Goal: Find specific page/section: Find specific page/section

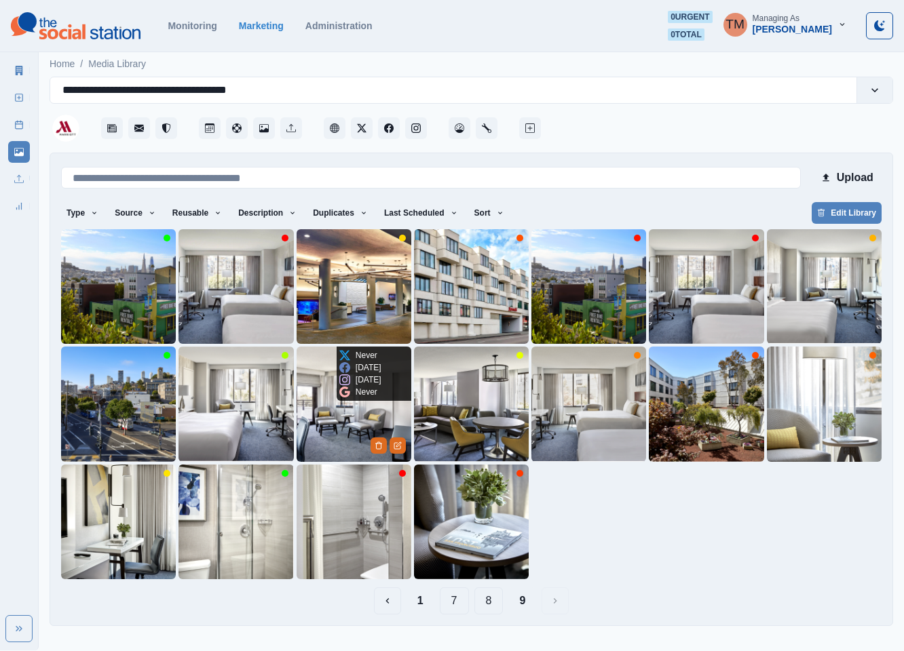
click at [324, 425] on img at bounding box center [354, 404] width 115 height 115
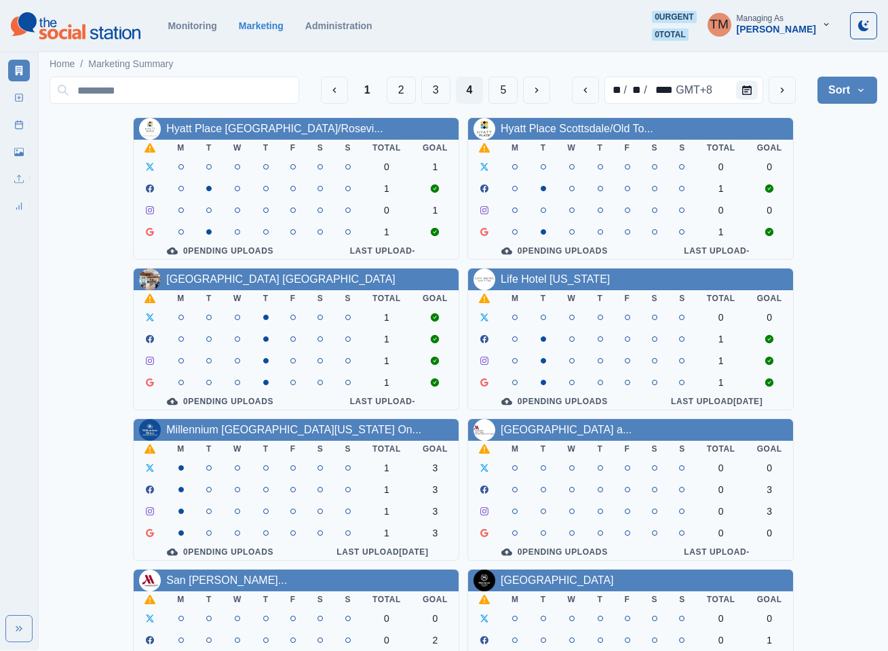
scroll to position [305, 0]
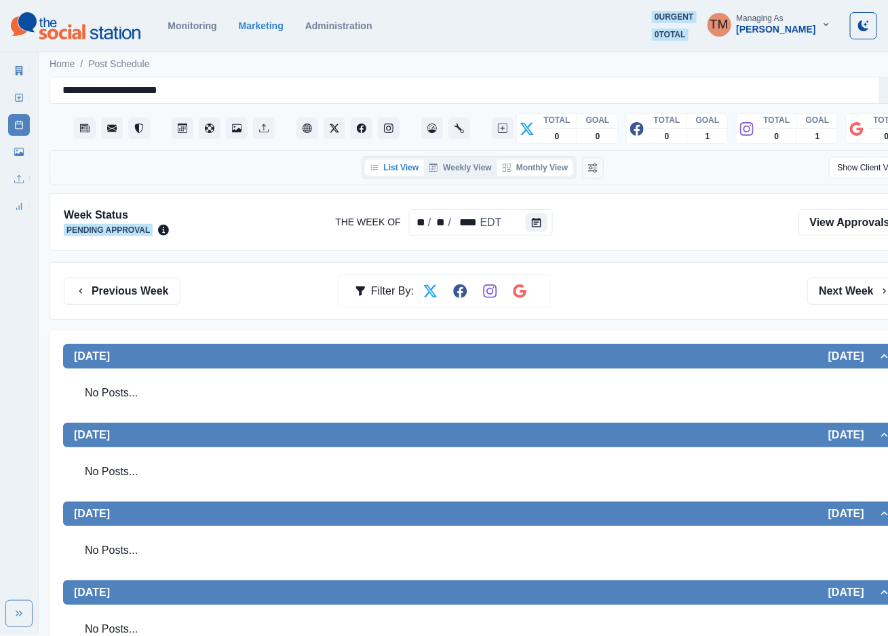
click at [534, 170] on button "Monthly View" at bounding box center [535, 167] width 76 height 16
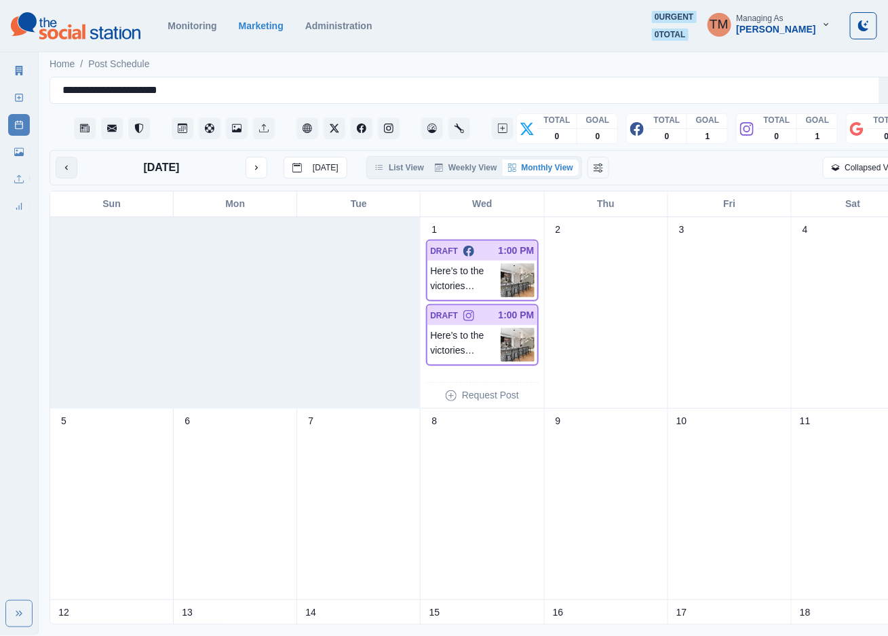
click at [60, 172] on button "previous month" at bounding box center [67, 168] width 22 height 22
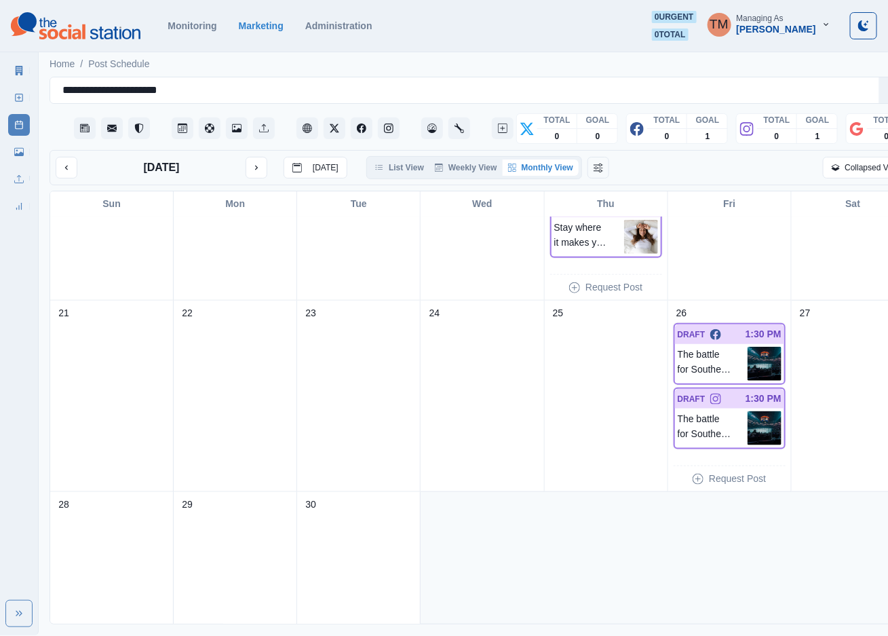
scroll to position [448, 0]
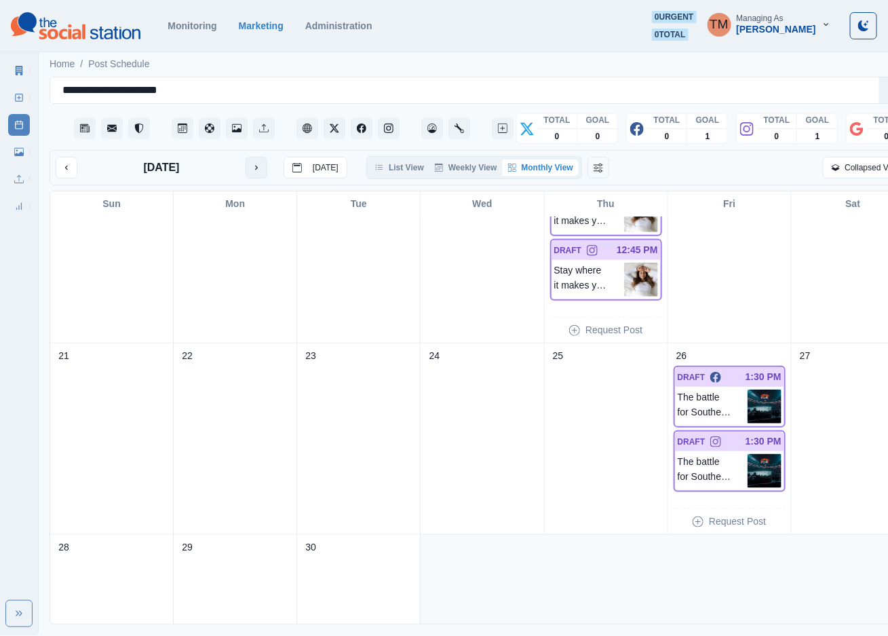
click at [255, 172] on icon "next month" at bounding box center [257, 168] width 10 height 10
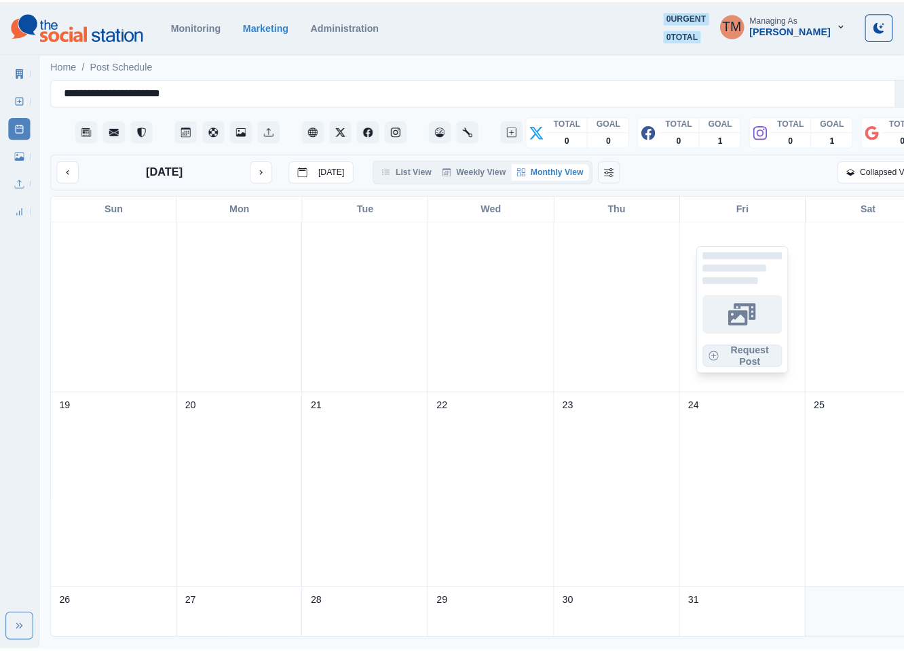
scroll to position [509, 0]
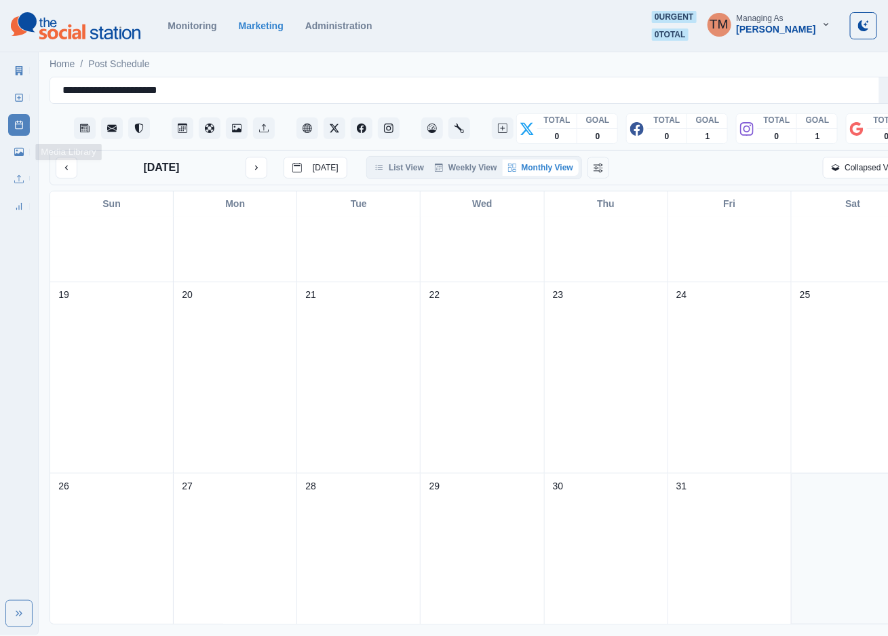
click at [13, 155] on link "Media Library" at bounding box center [19, 152] width 22 height 22
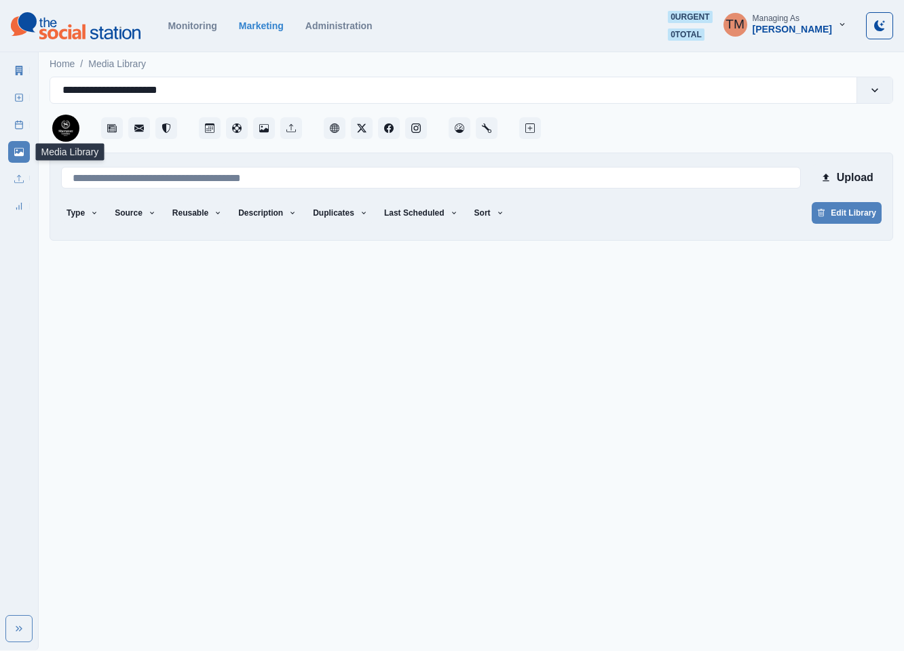
click at [20, 153] on icon at bounding box center [19, 152] width 10 height 8
click at [477, 212] on button "Sort" at bounding box center [489, 213] width 41 height 22
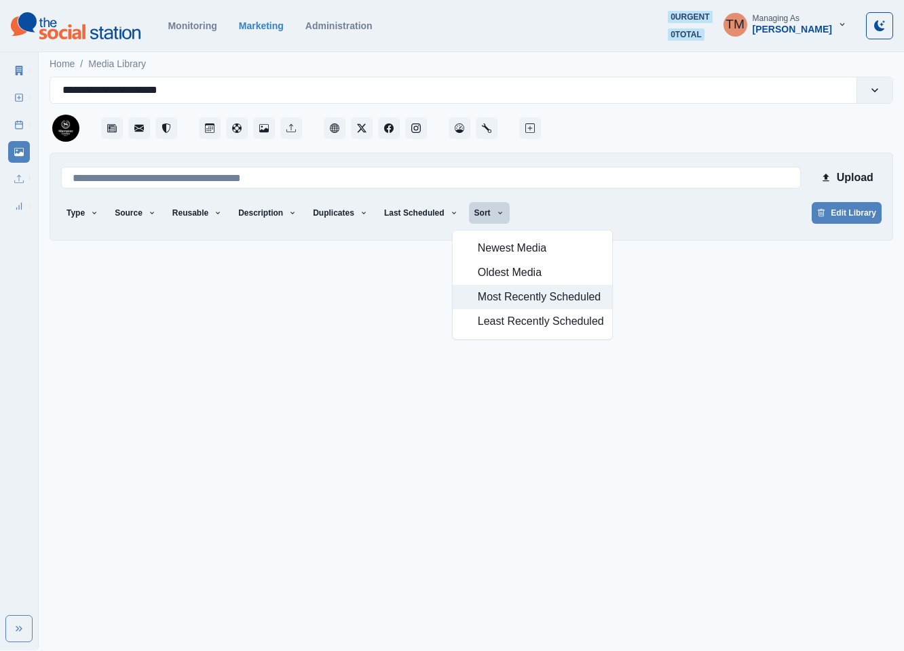
click at [493, 296] on span "Most Recently Scheduled" at bounding box center [541, 297] width 126 height 16
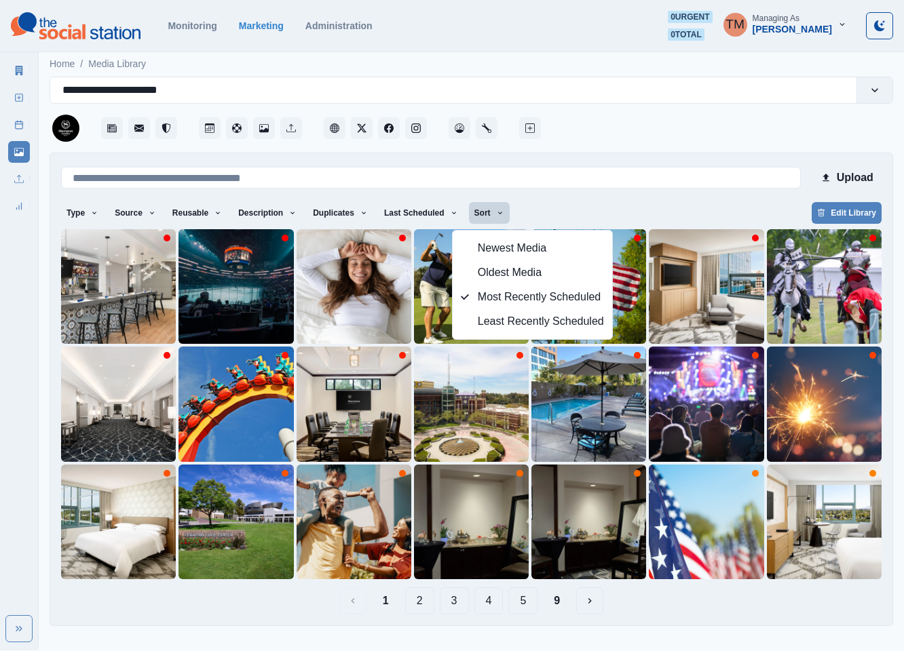
click at [591, 206] on div "Type Any Image Video Source Any Upload Social Manager Found: Instagram Found: G…" at bounding box center [471, 214] width 820 height 24
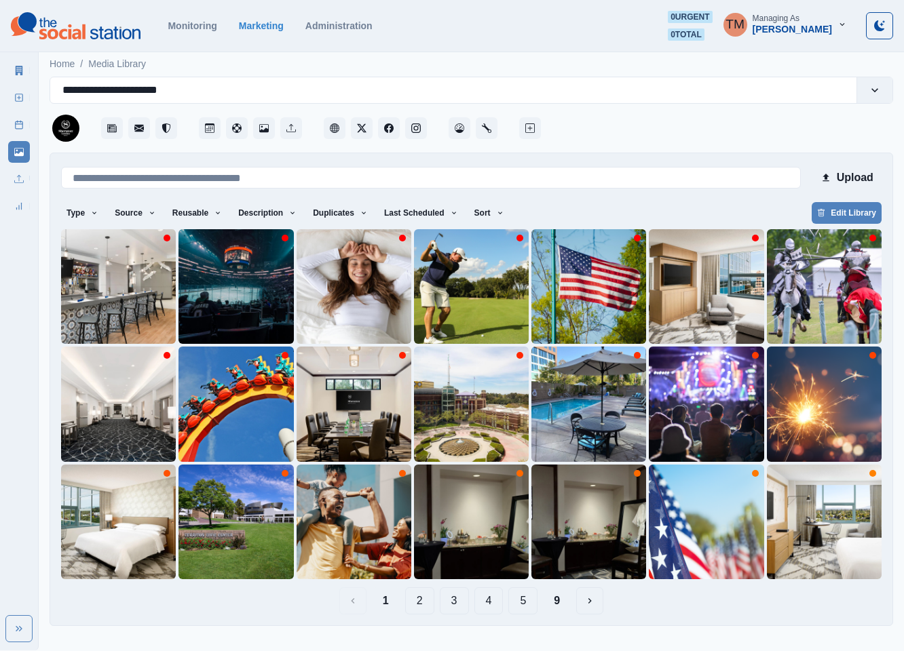
click at [455, 603] on button "3" at bounding box center [454, 601] width 29 height 27
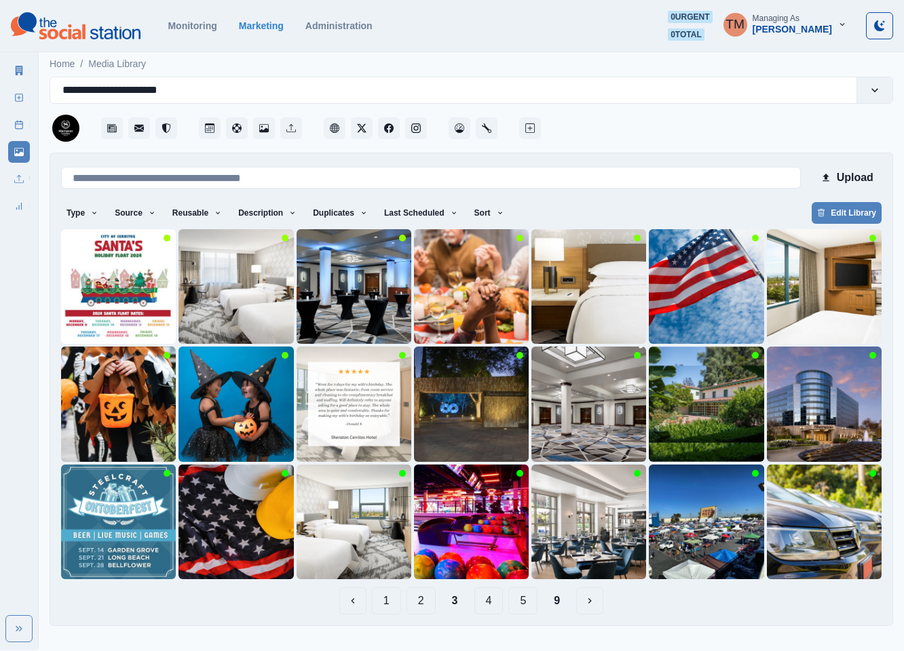
click at [389, 611] on button "1" at bounding box center [386, 601] width 29 height 27
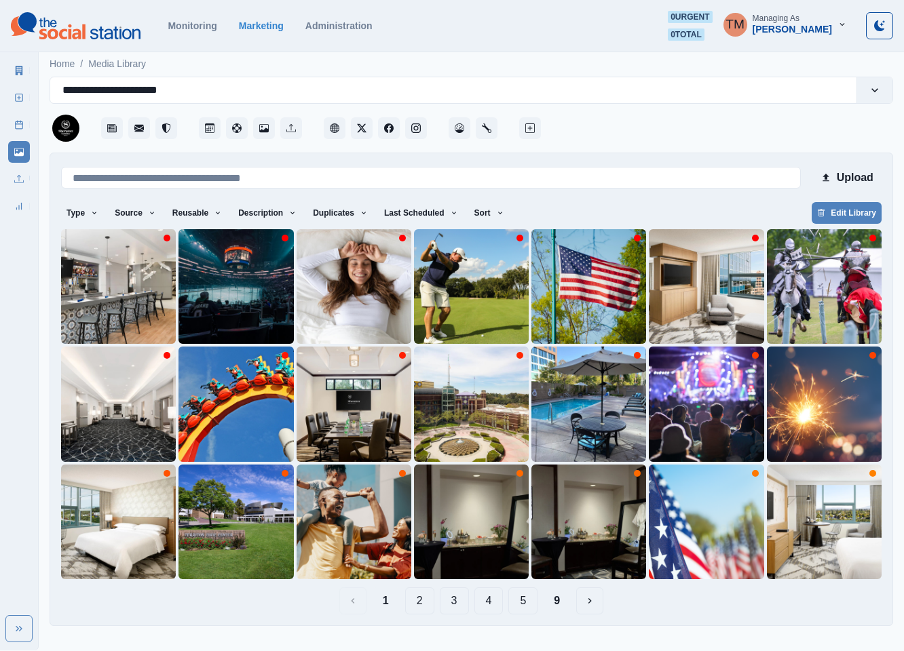
click at [489, 605] on button "4" at bounding box center [488, 601] width 29 height 27
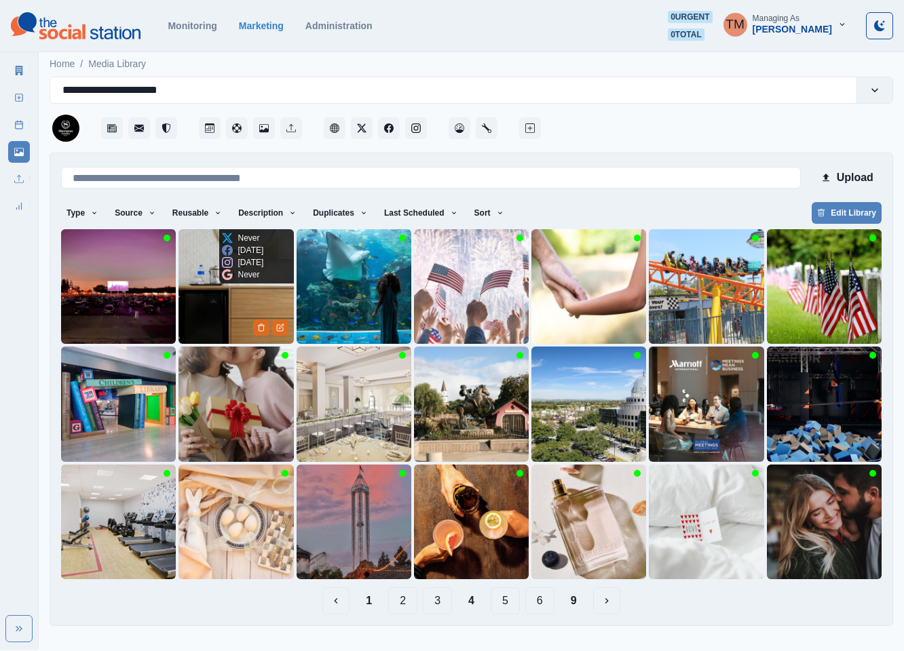
click at [216, 312] on img at bounding box center [235, 286] width 115 height 115
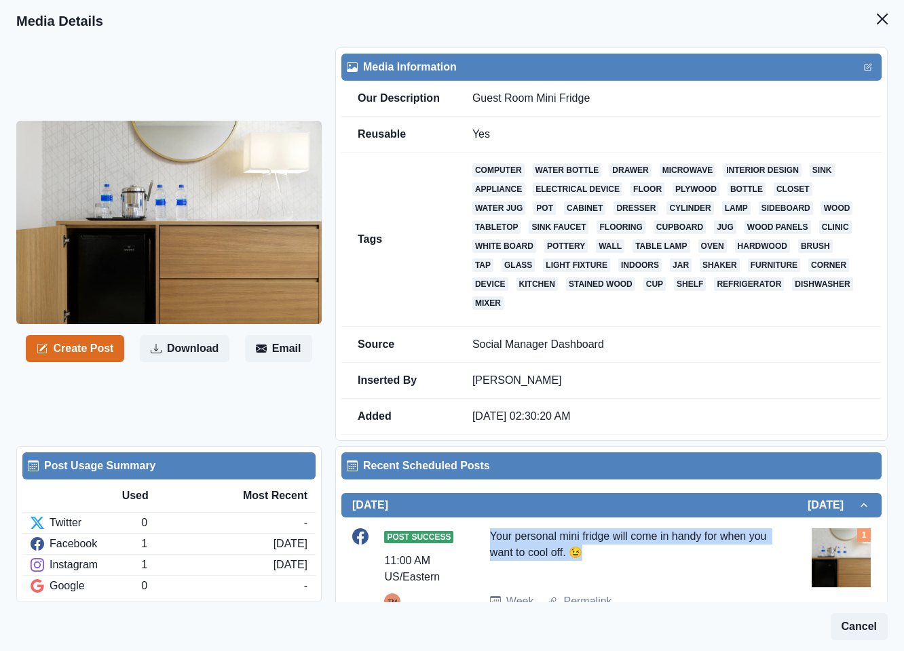
drag, startPoint x: 605, startPoint y: 556, endPoint x: 471, endPoint y: 542, distance: 135.1
click at [483, 542] on div "Post Success 11:00 AM US/Eastern TM Your personal mini fridge will come in hand…" at bounding box center [611, 569] width 518 height 81
copy div "Your personal mini fridge will come in handy for when you want to cool off. 😉"
click at [877, 21] on icon "Close" at bounding box center [882, 19] width 11 height 11
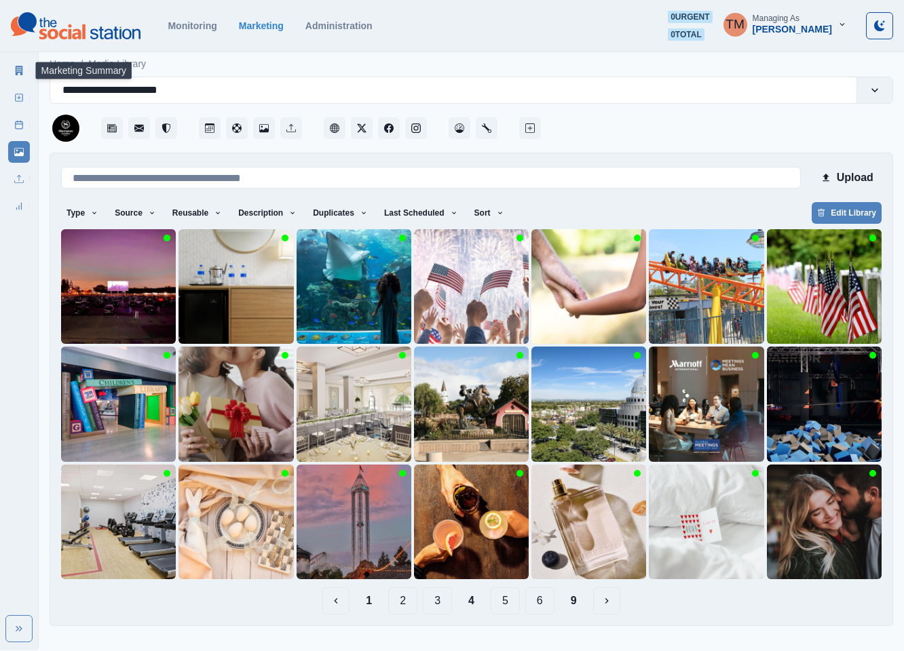
click at [21, 72] on icon at bounding box center [19, 71] width 7 height 10
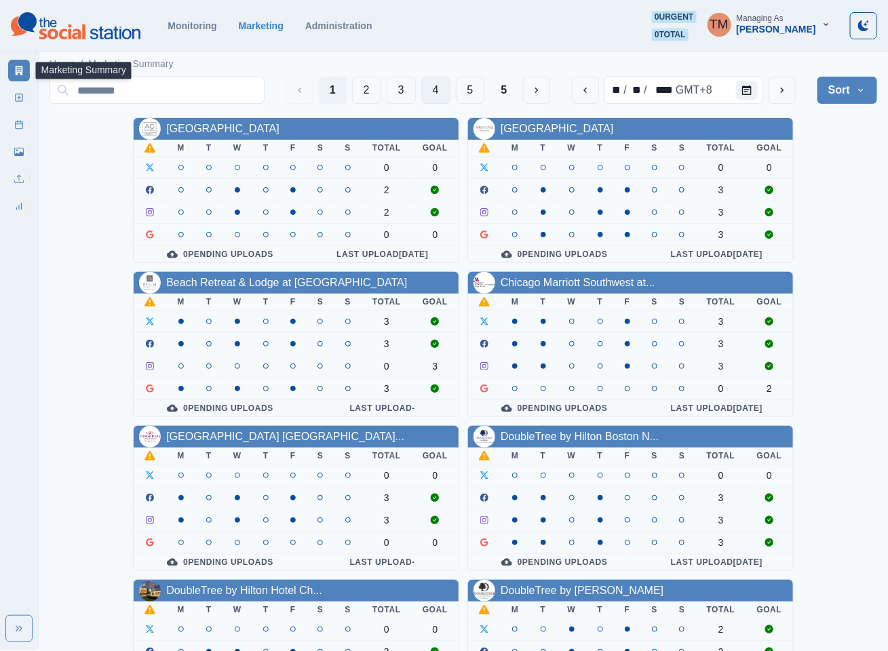
click at [432, 90] on button "4" at bounding box center [435, 90] width 29 height 27
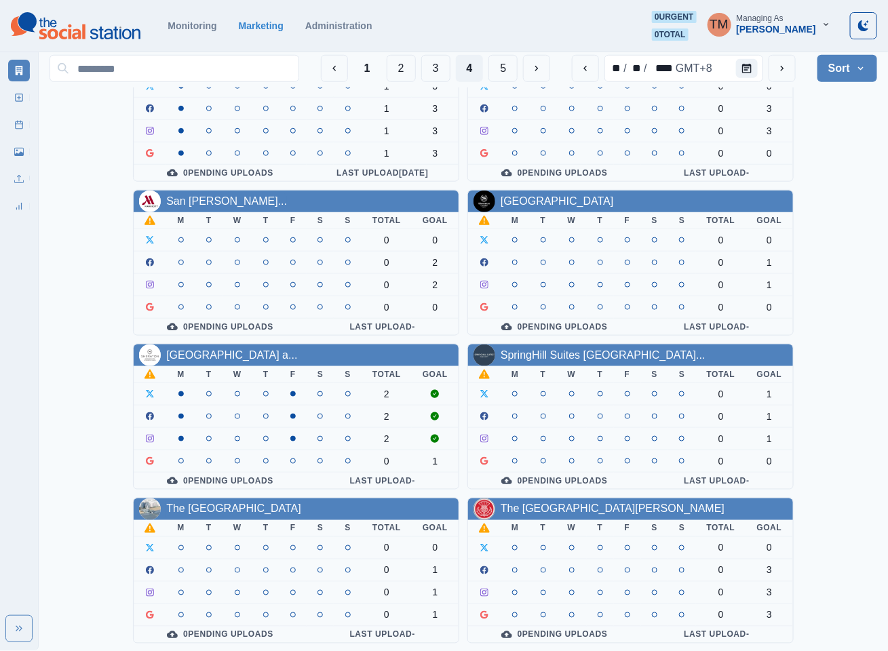
scroll to position [407, 0]
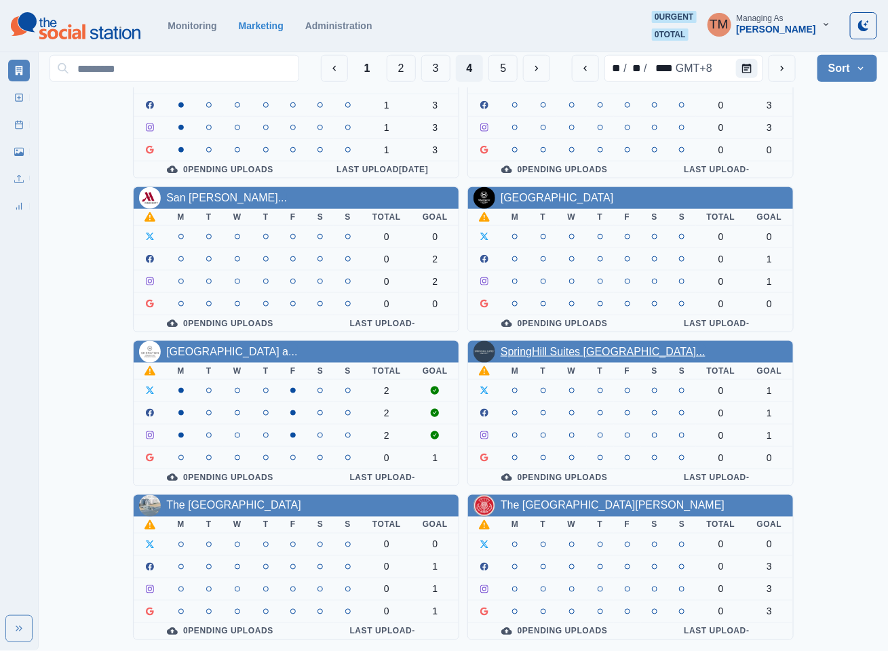
click at [607, 349] on link "SpringHill Suites Newark Libe..." at bounding box center [603, 352] width 205 height 12
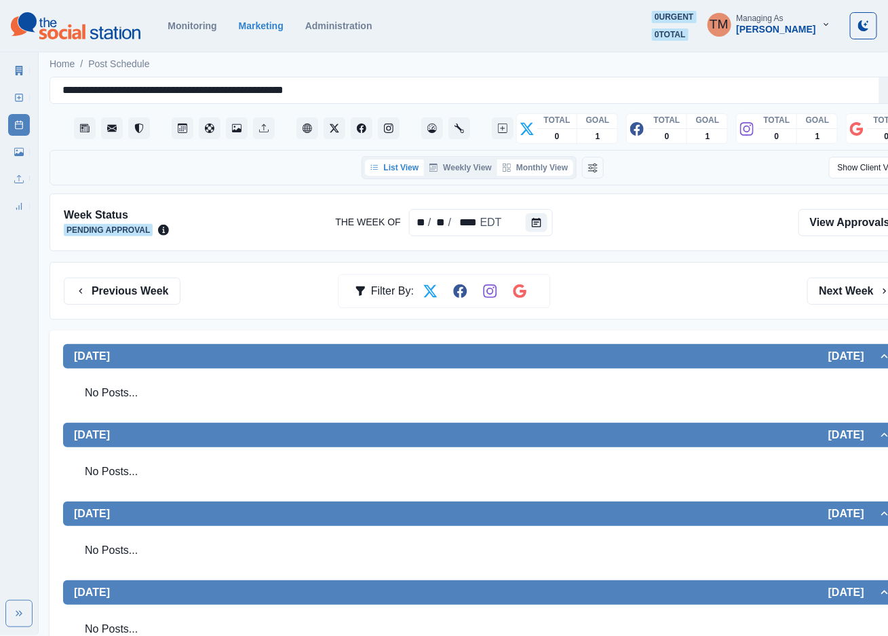
click at [548, 174] on button "Monthly View" at bounding box center [535, 167] width 76 height 16
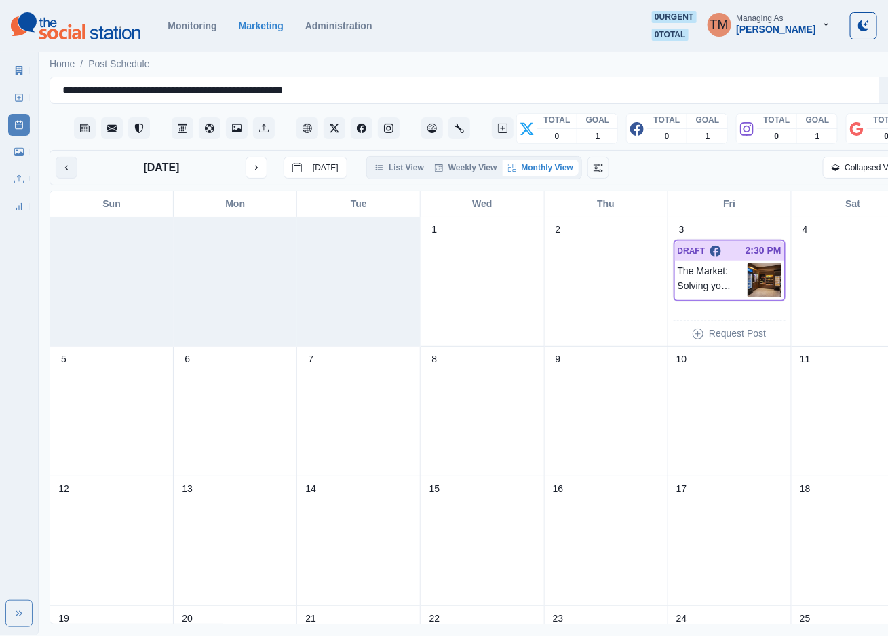
click at [62, 170] on icon "previous month" at bounding box center [67, 168] width 10 height 10
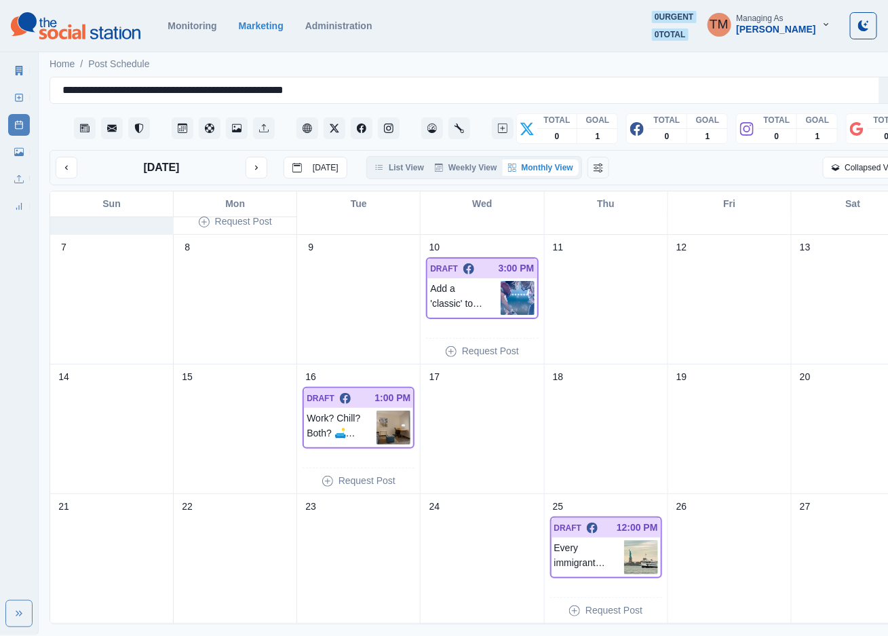
scroll to position [241, 0]
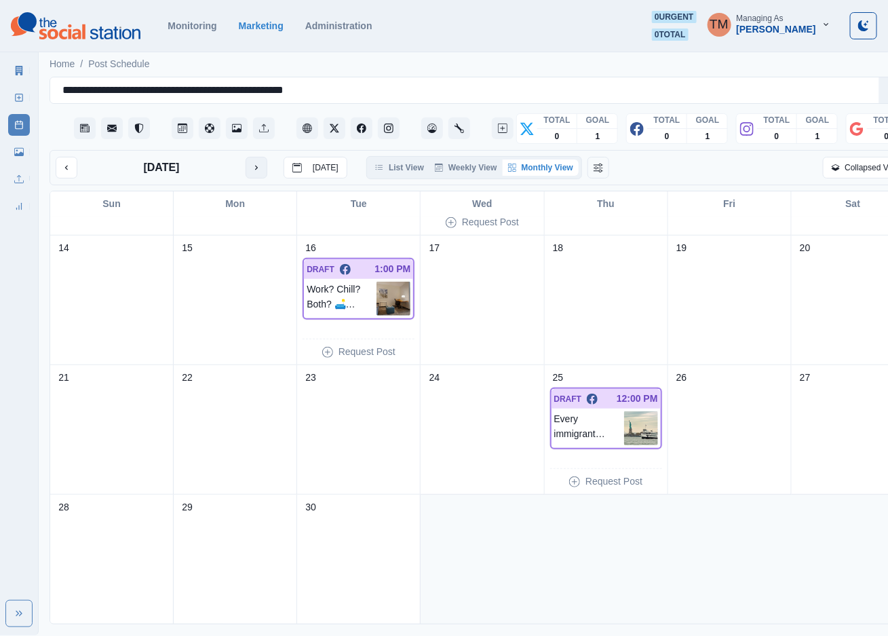
click at [254, 169] on icon "next month" at bounding box center [257, 168] width 10 height 10
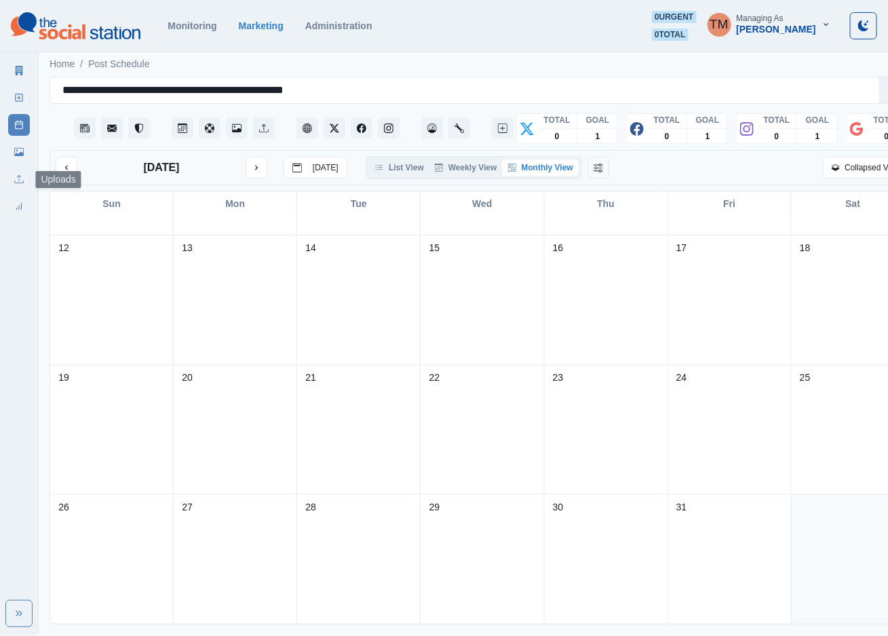
click at [15, 153] on icon at bounding box center [19, 152] width 10 height 10
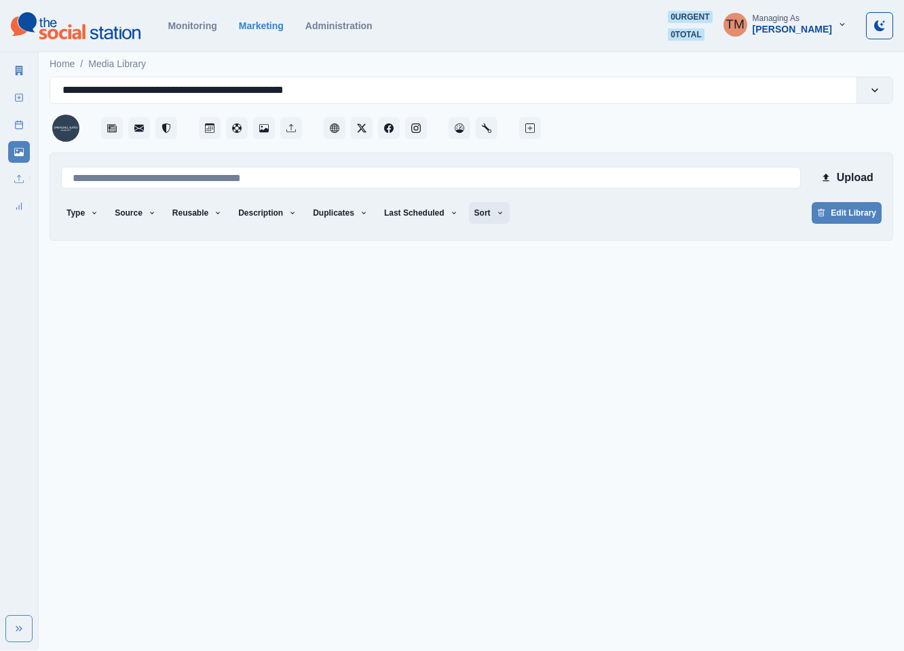
click at [477, 216] on button "Sort" at bounding box center [489, 213] width 41 height 22
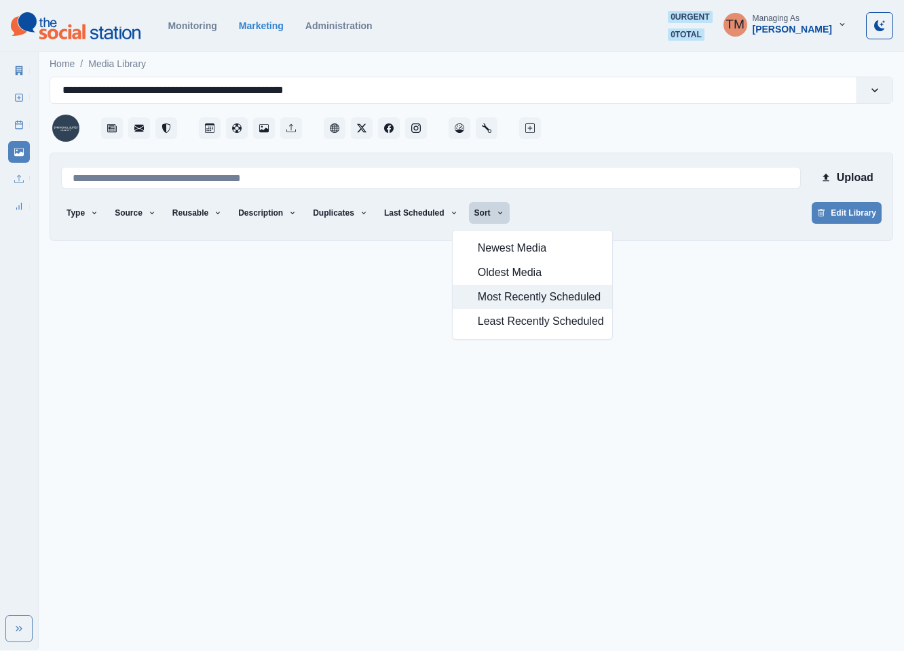
click at [491, 296] on span "Most Recently Scheduled" at bounding box center [541, 297] width 126 height 16
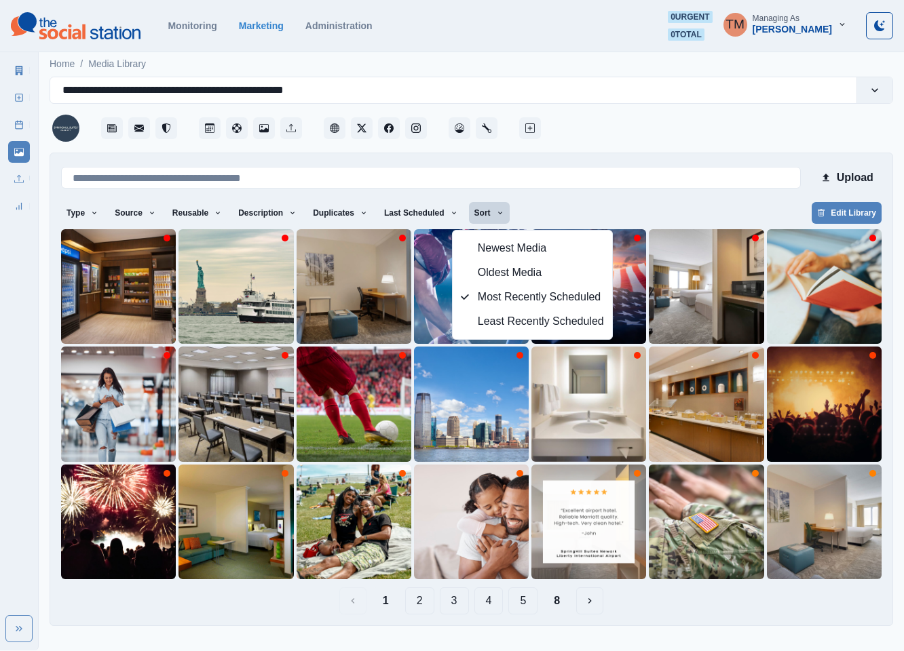
click at [583, 204] on div "Type Any Image Video Source Any Upload Social Manager Found: Instagram Found: G…" at bounding box center [471, 214] width 820 height 24
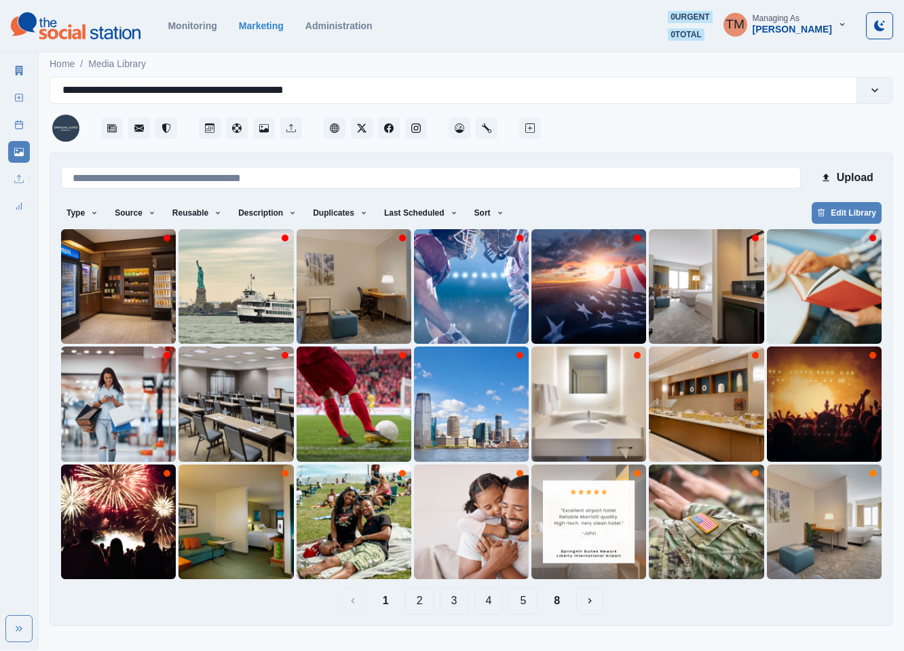
click at [489, 603] on button "4" at bounding box center [488, 601] width 29 height 27
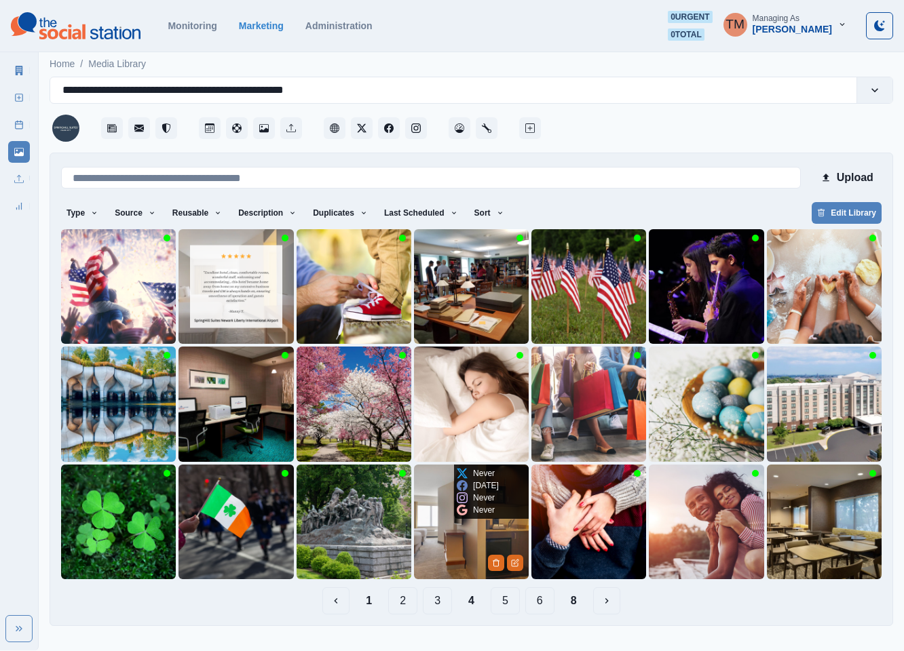
click at [442, 548] on img at bounding box center [471, 522] width 115 height 115
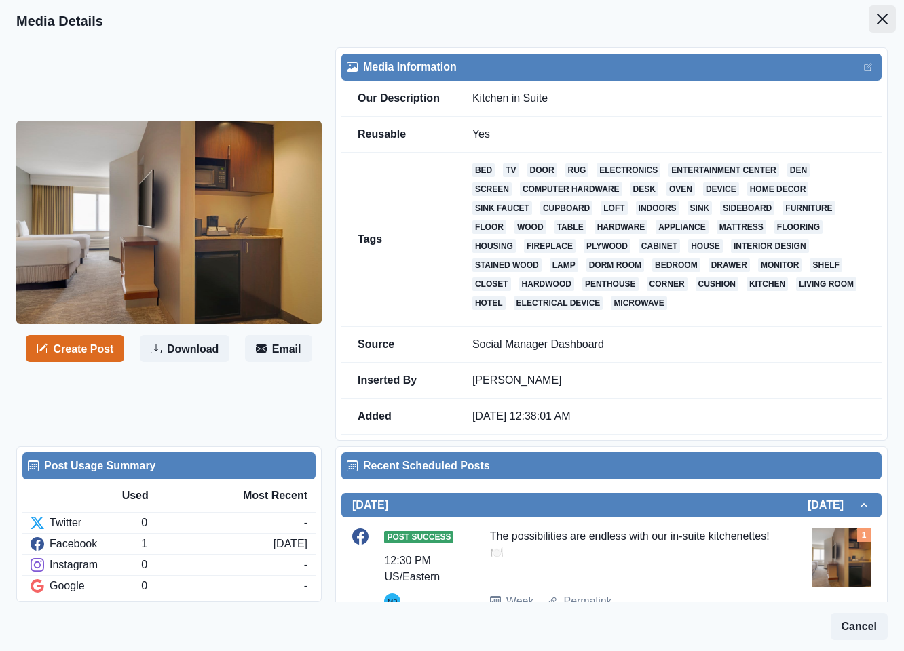
click at [869, 24] on button "Close" at bounding box center [882, 18] width 27 height 27
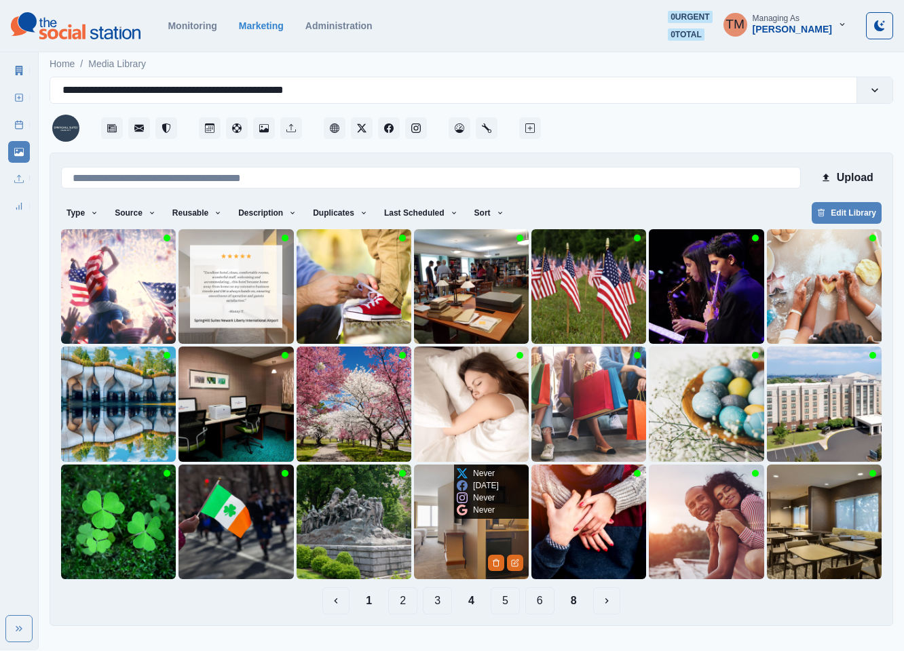
click at [452, 554] on img at bounding box center [471, 522] width 115 height 115
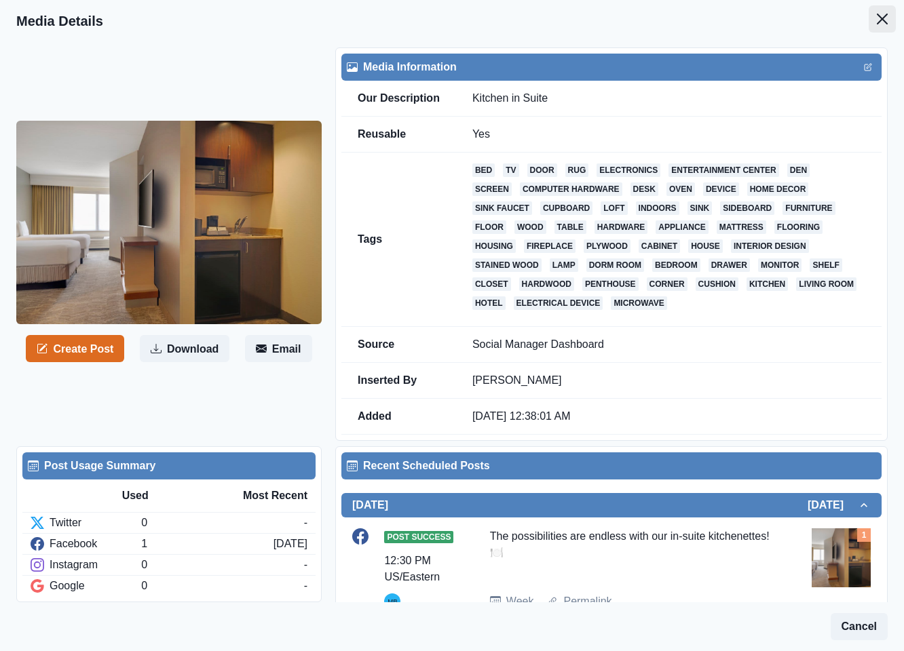
click at [869, 17] on button "Close" at bounding box center [882, 18] width 27 height 27
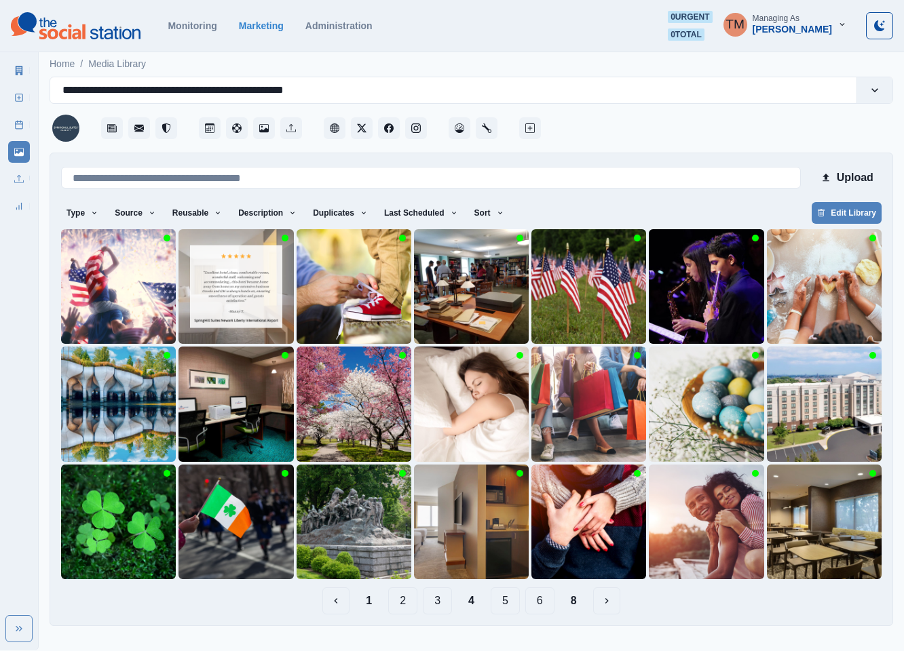
click at [371, 599] on button "1" at bounding box center [369, 601] width 28 height 27
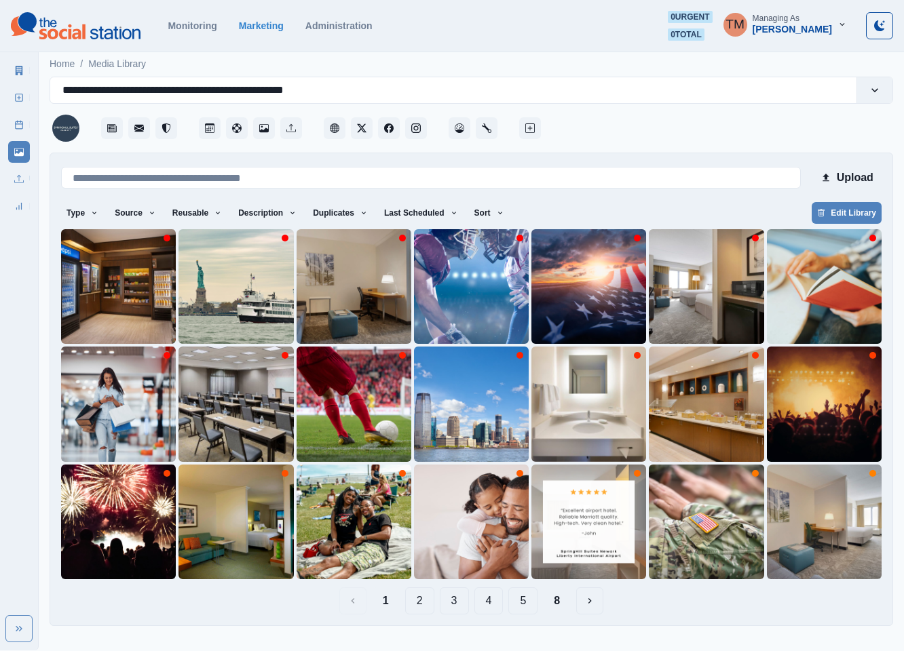
click at [489, 603] on button "4" at bounding box center [488, 601] width 29 height 27
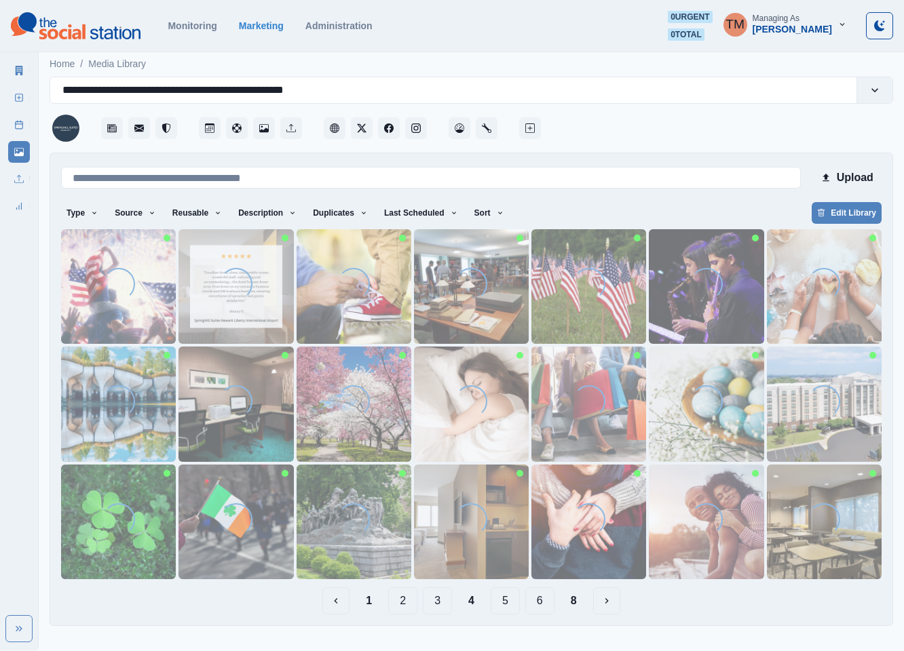
click at [371, 603] on button "1" at bounding box center [369, 601] width 28 height 27
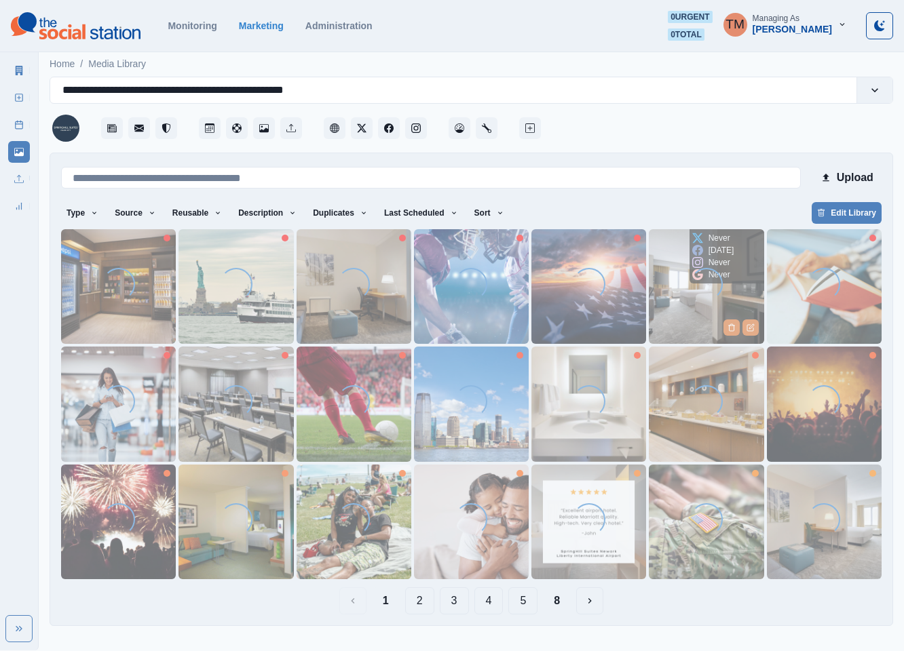
click at [688, 312] on img at bounding box center [706, 286] width 115 height 115
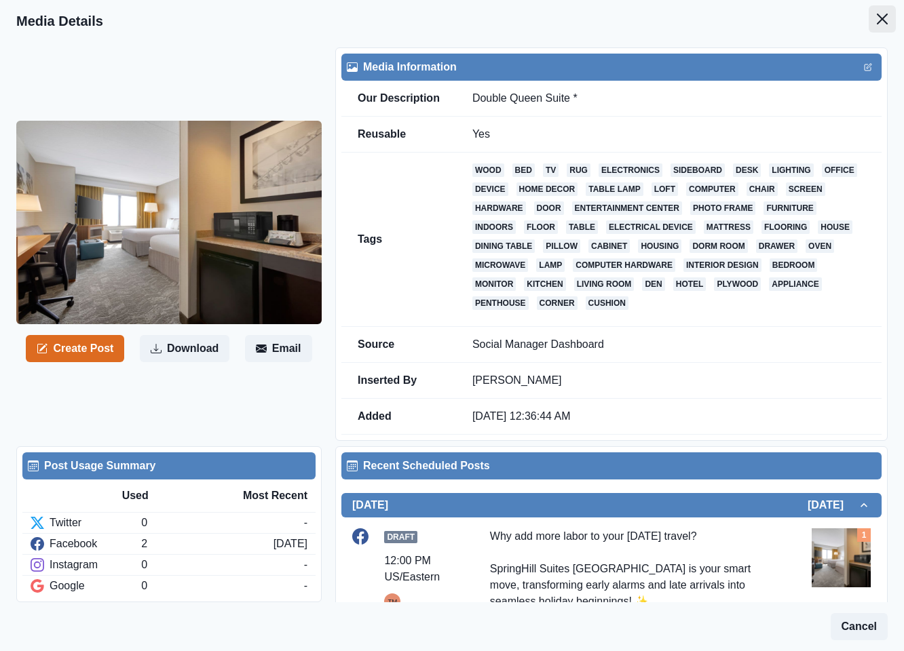
click at [877, 16] on icon "Close" at bounding box center [882, 19] width 11 height 11
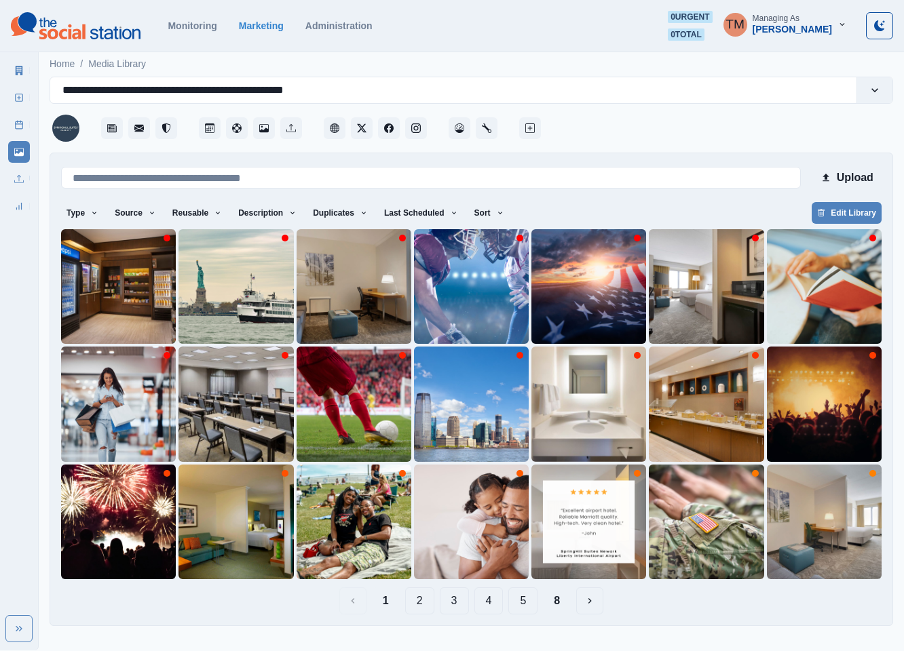
click at [495, 605] on button "4" at bounding box center [488, 601] width 29 height 27
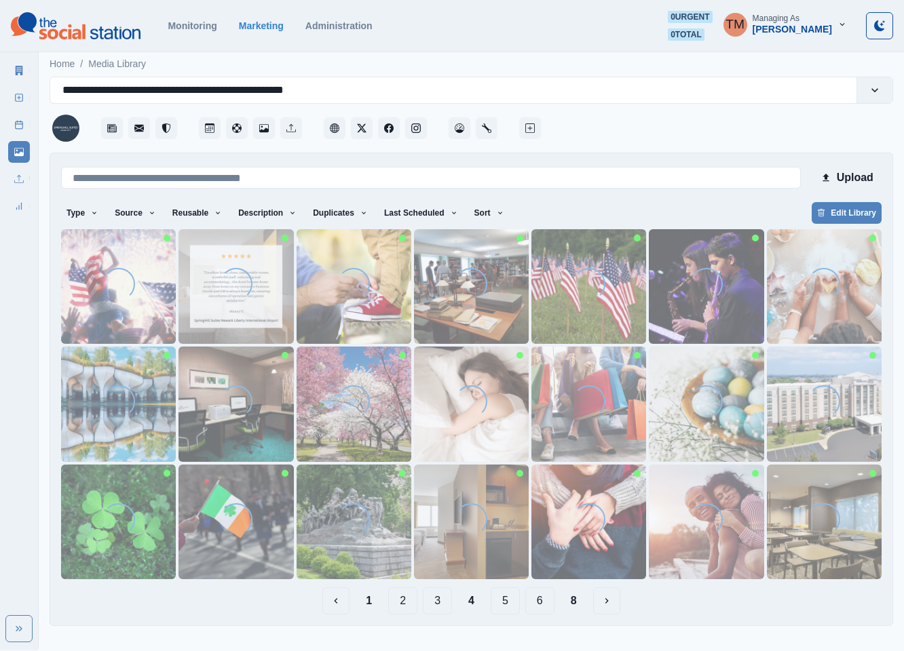
click at [458, 535] on div "Loading..." at bounding box center [471, 522] width 33 height 37
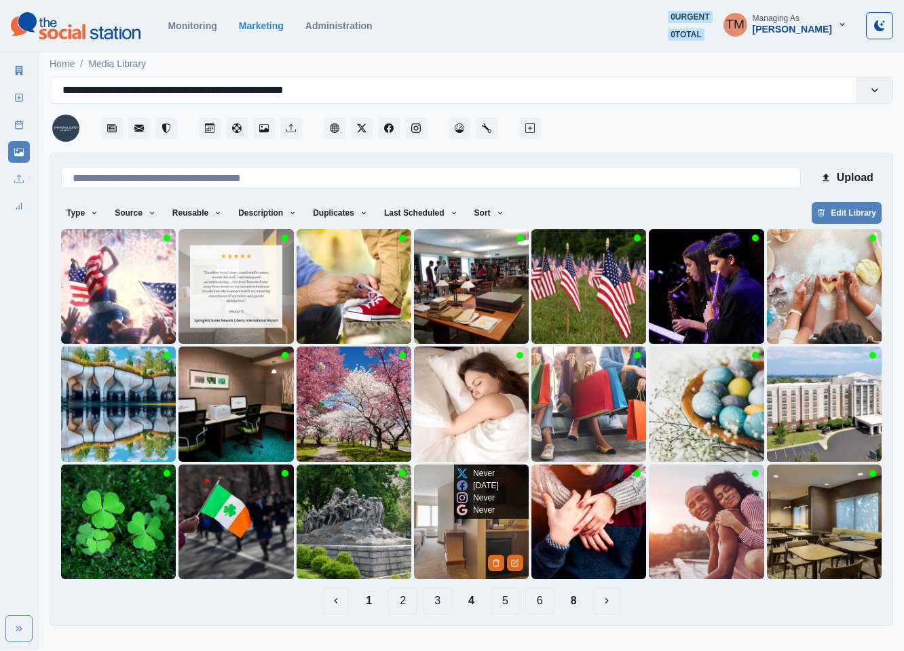
click at [446, 517] on img at bounding box center [471, 522] width 115 height 115
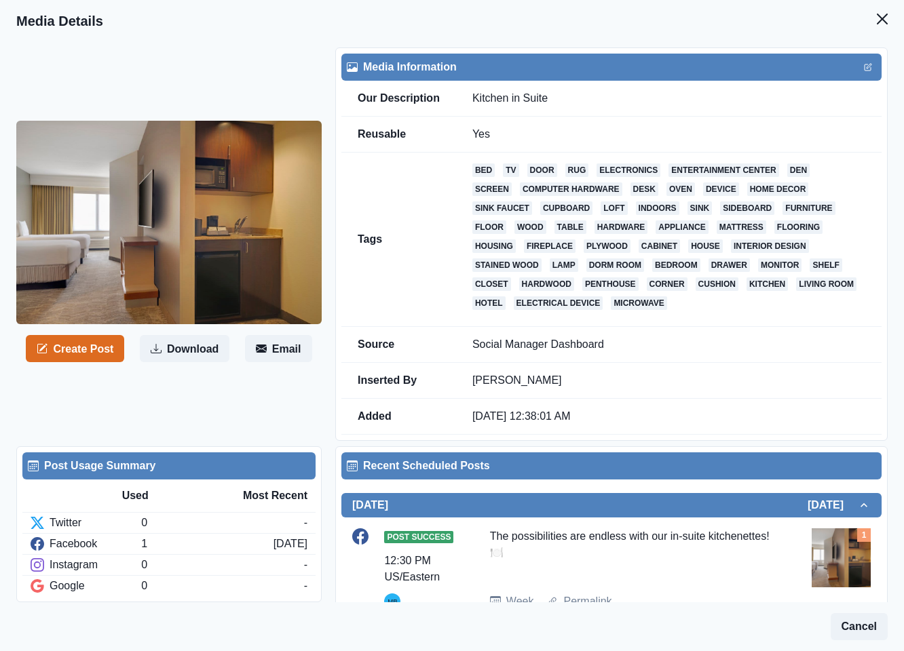
scroll to position [55, 0]
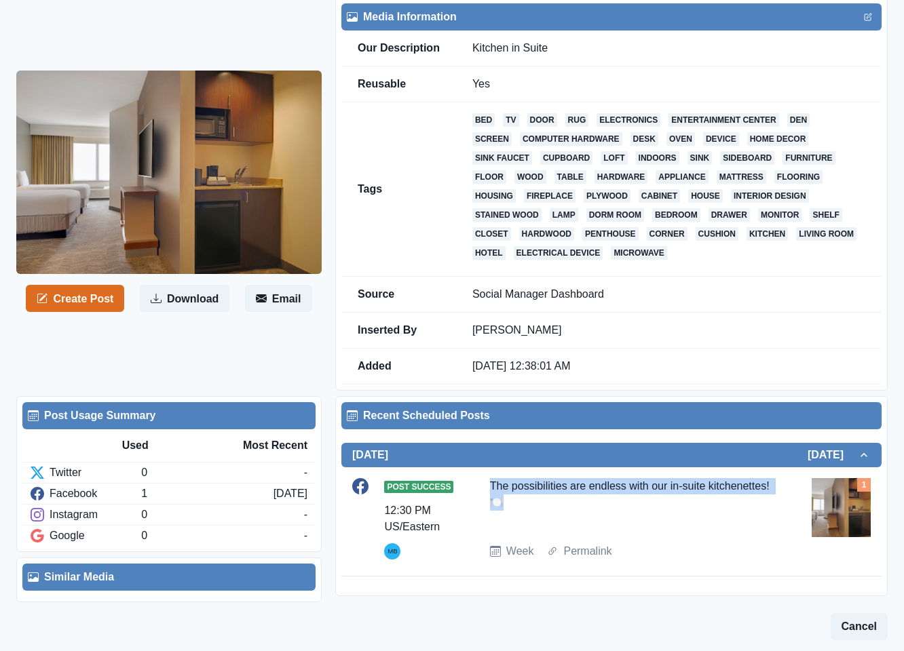
drag, startPoint x: 485, startPoint y: 477, endPoint x: 577, endPoint y: 507, distance: 97.0
click at [577, 507] on div "Post Success 12:30 PM US/Eastern MB The possibilities are endless with our in-s…" at bounding box center [611, 518] width 518 height 81
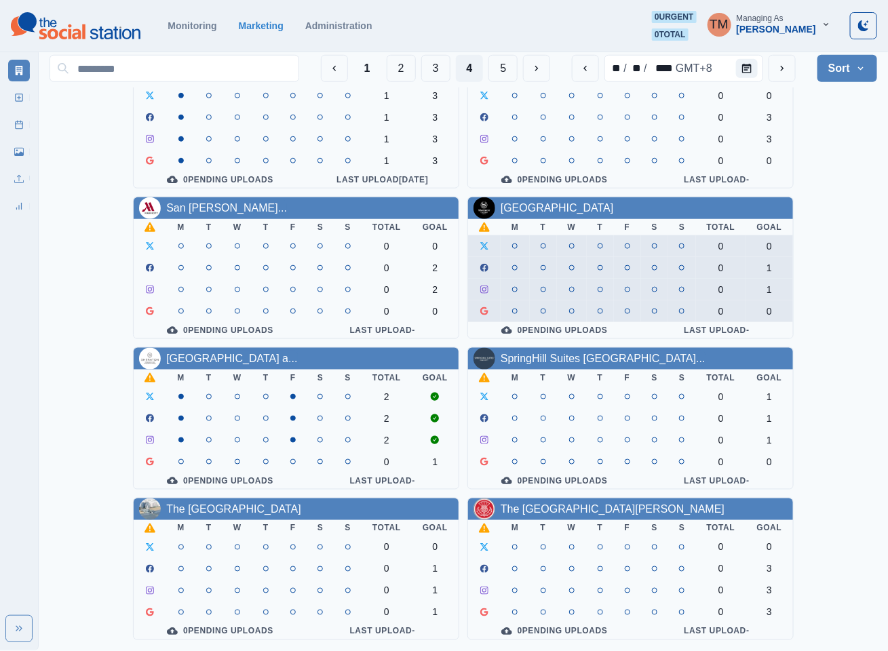
scroll to position [407, 0]
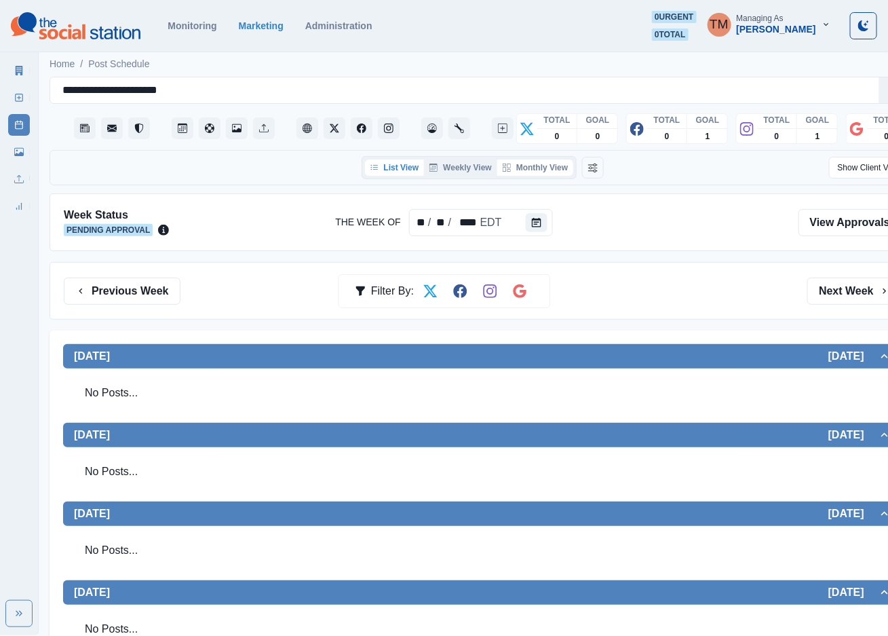
click at [540, 168] on button "Monthly View" at bounding box center [535, 167] width 76 height 16
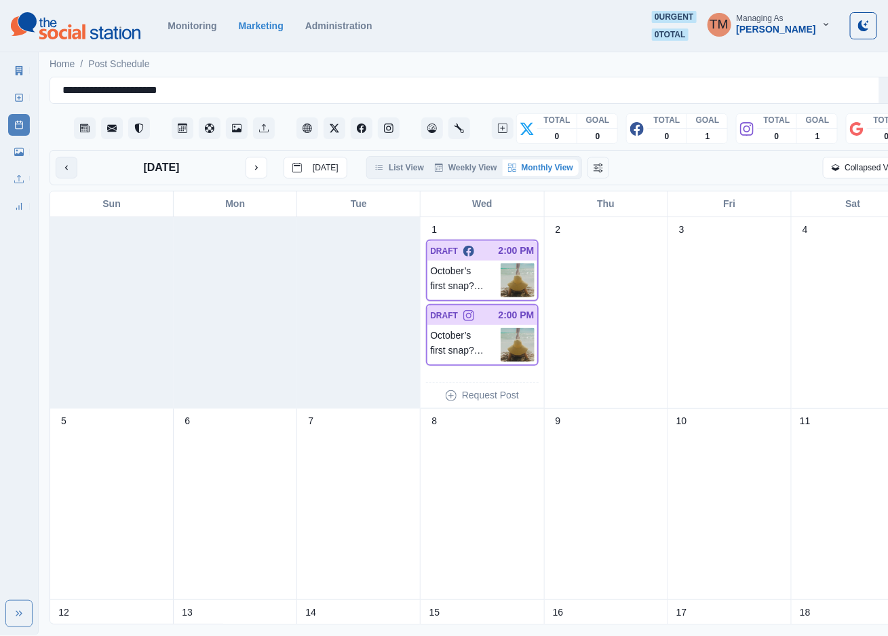
click at [68, 164] on icon "previous month" at bounding box center [67, 168] width 10 height 10
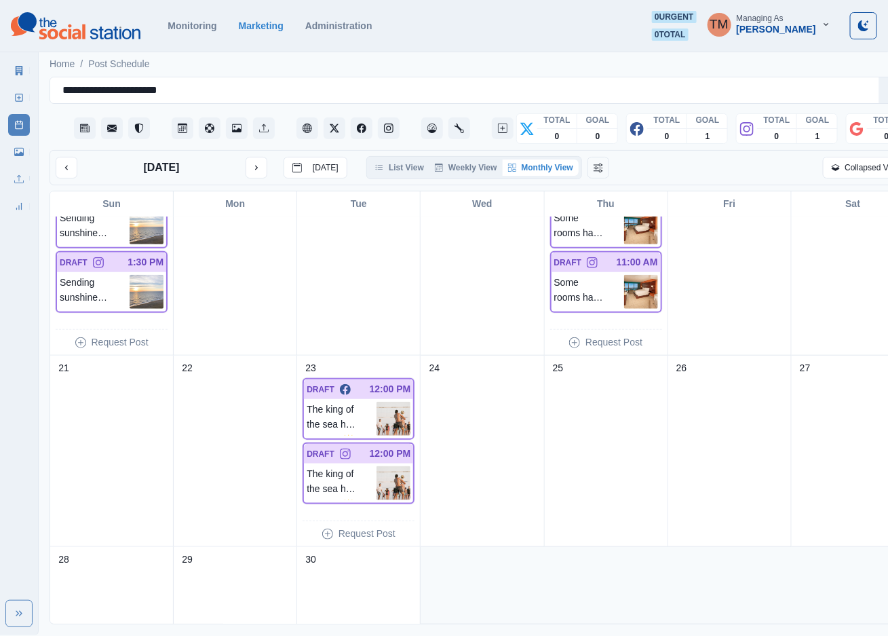
scroll to position [509, 0]
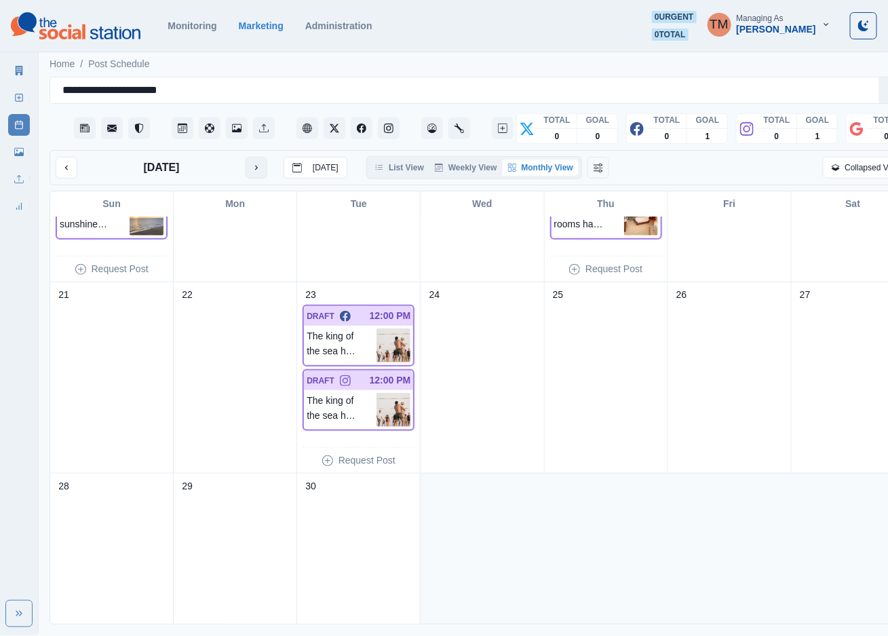
click at [252, 171] on icon "next month" at bounding box center [257, 168] width 10 height 10
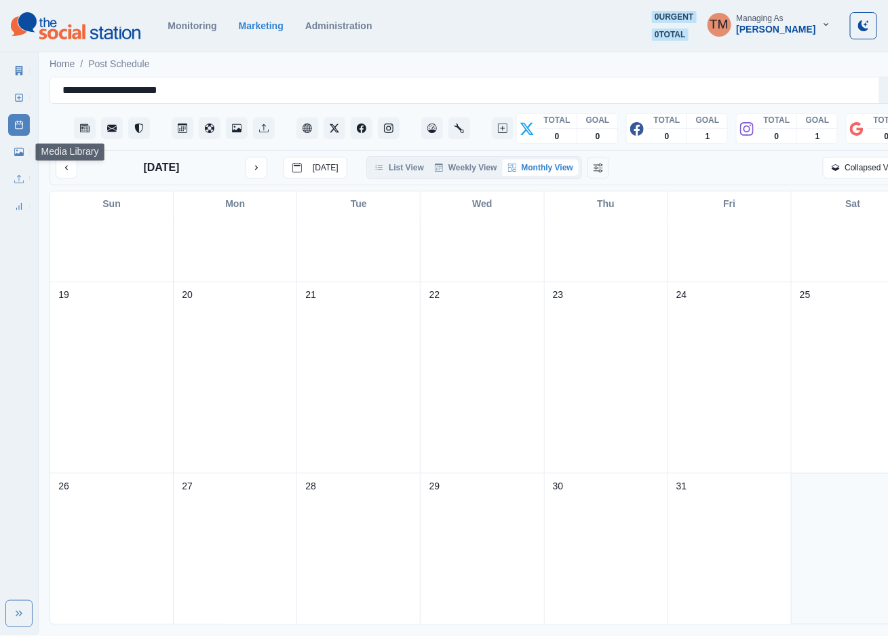
click at [13, 151] on link "Media Library" at bounding box center [19, 152] width 22 height 22
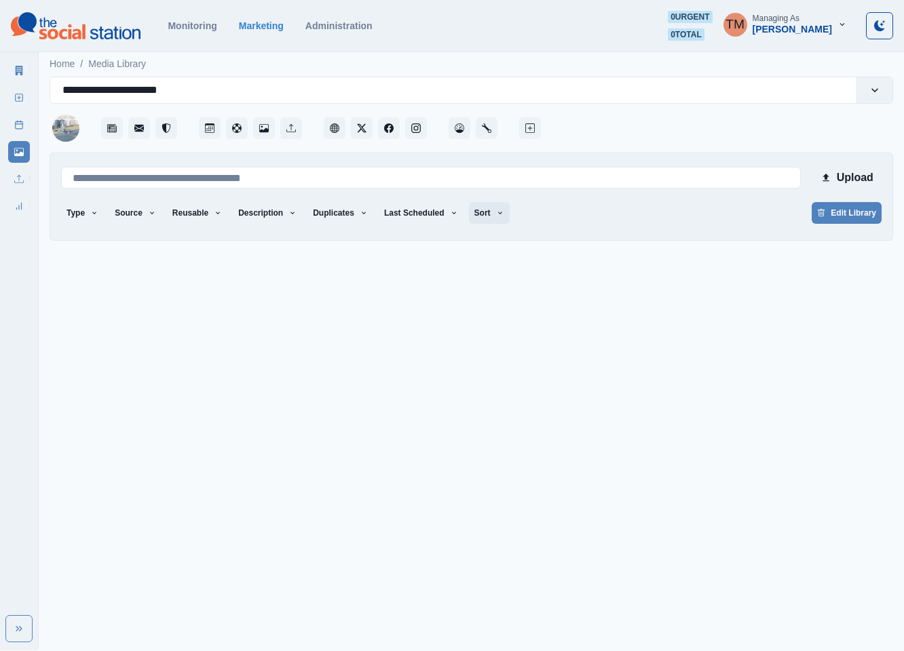
click at [498, 212] on icon "button" at bounding box center [500, 213] width 4 height 3
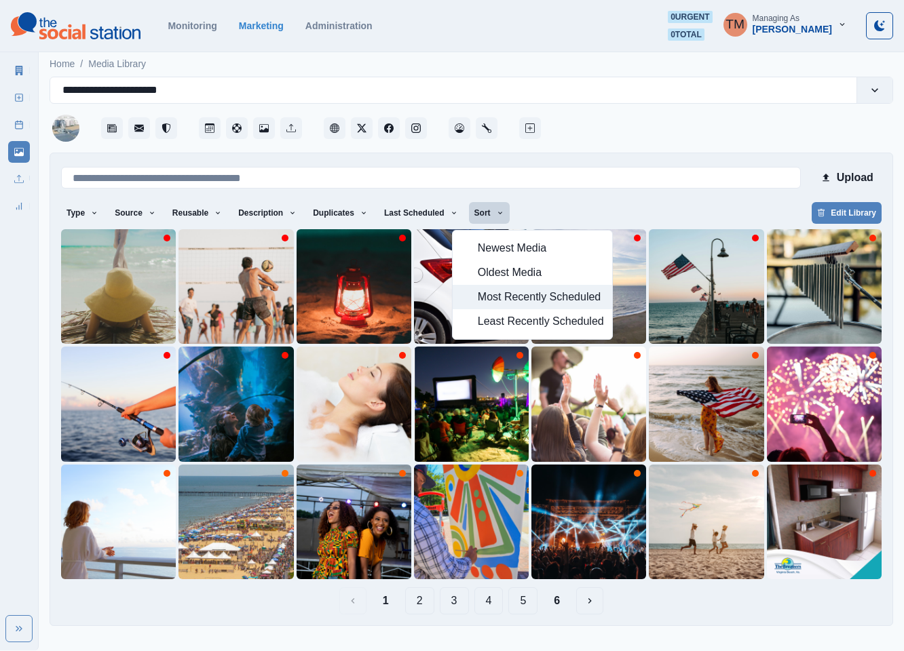
click at [513, 298] on span "Most Recently Scheduled" at bounding box center [541, 297] width 126 height 16
